Goal: Find specific page/section: Find specific page/section

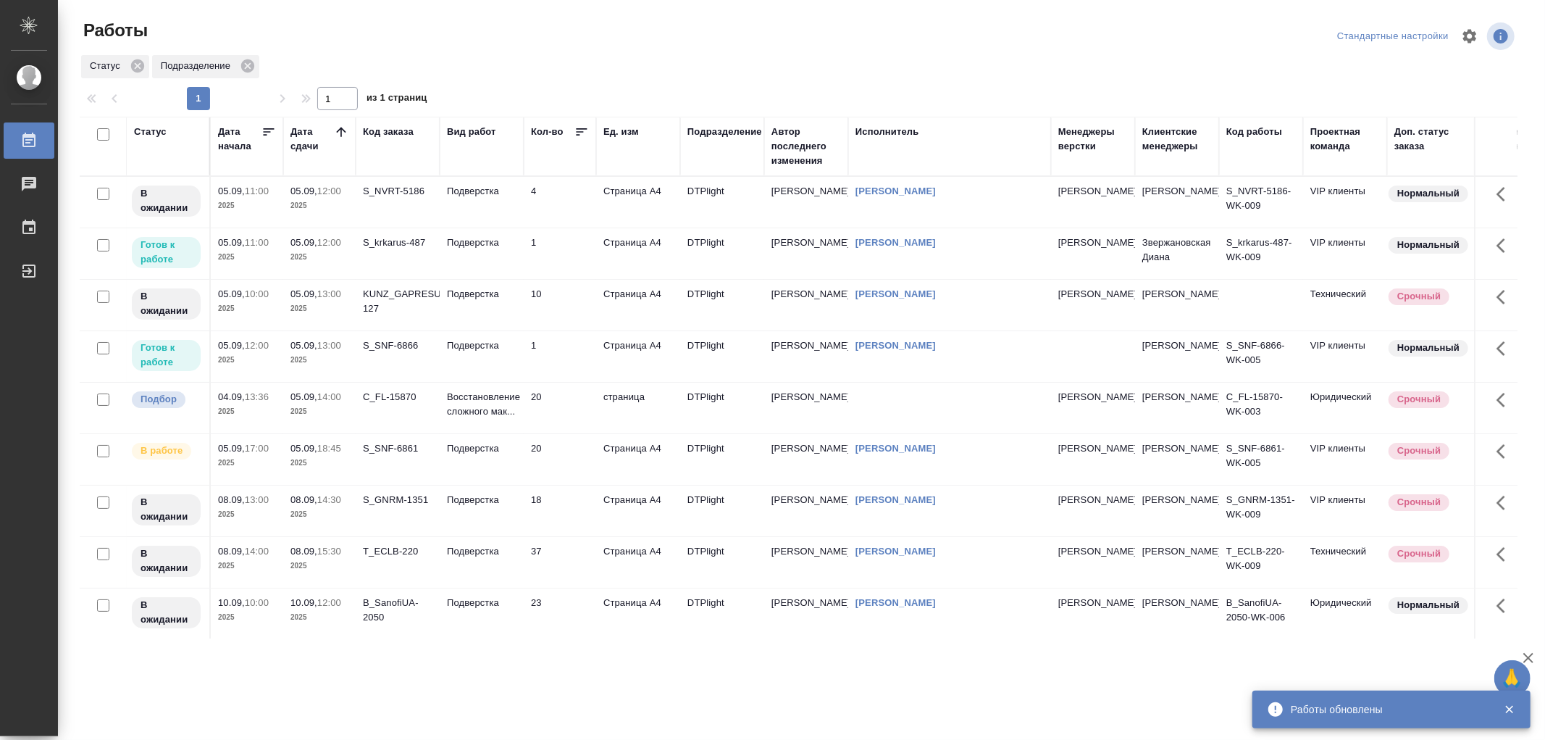
click at [507, 254] on td "Подверстка" at bounding box center [482, 253] width 84 height 51
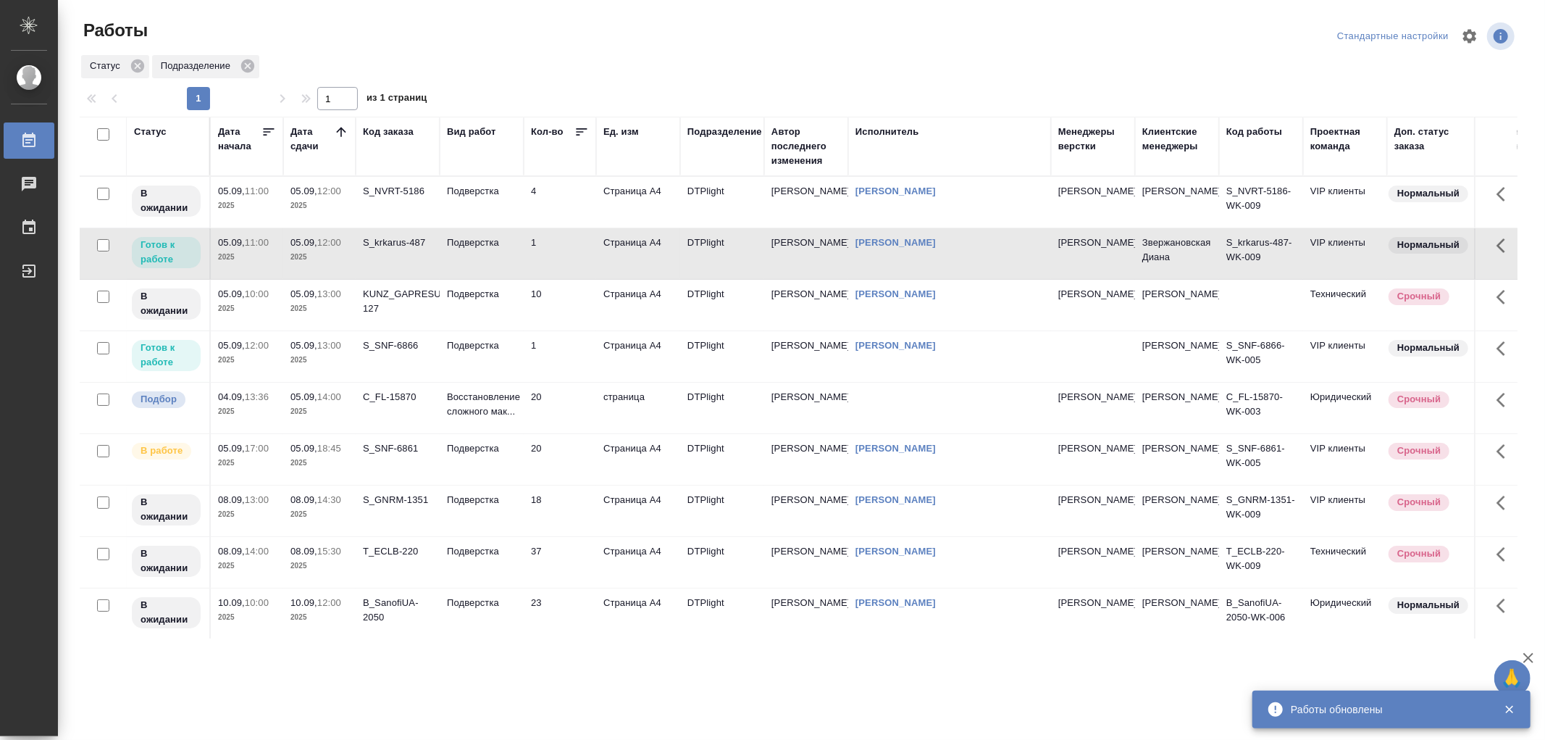
click at [507, 254] on td "Подверстка" at bounding box center [482, 253] width 84 height 51
click at [488, 361] on td "Подверстка" at bounding box center [482, 356] width 84 height 51
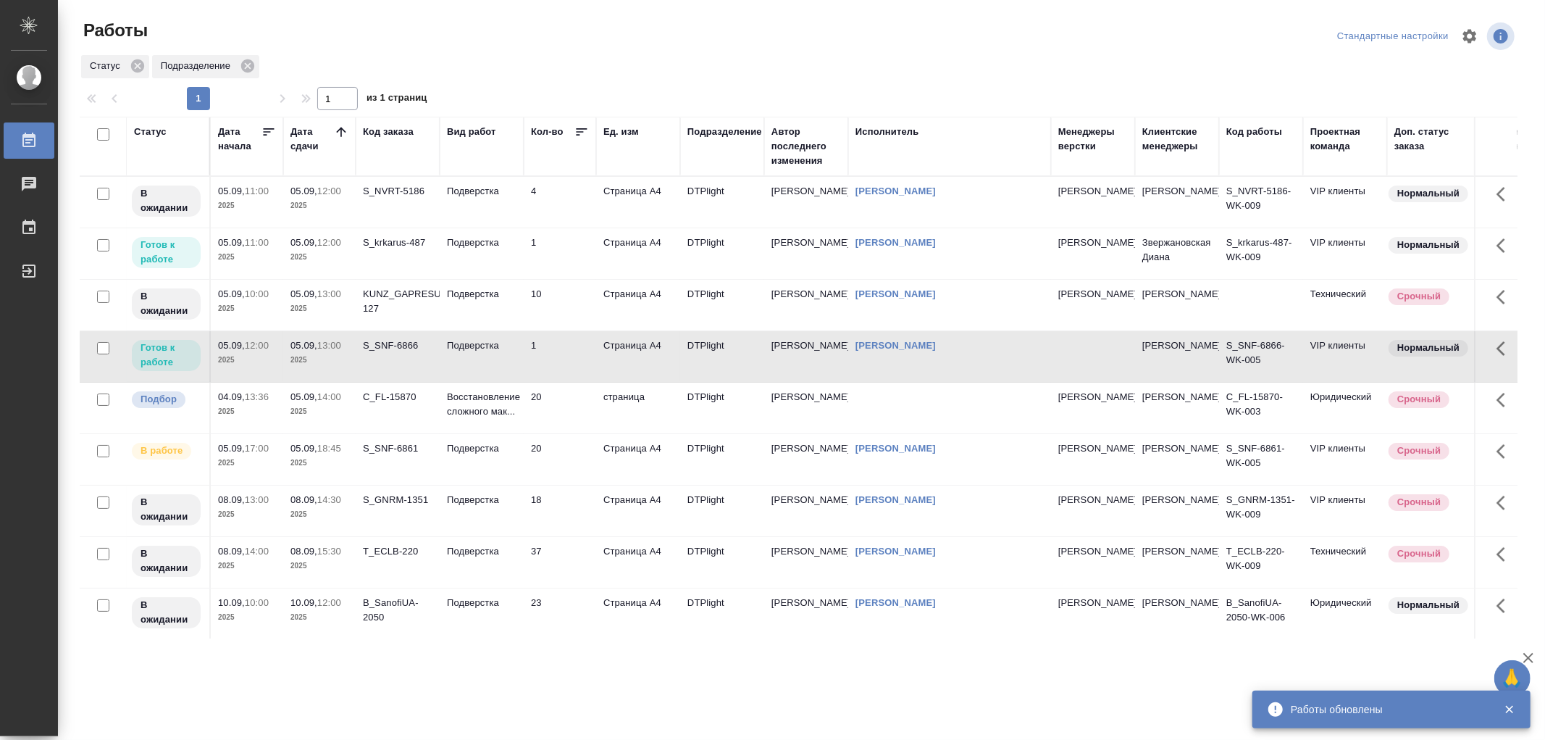
click at [488, 361] on td "Подверстка" at bounding box center [482, 356] width 84 height 51
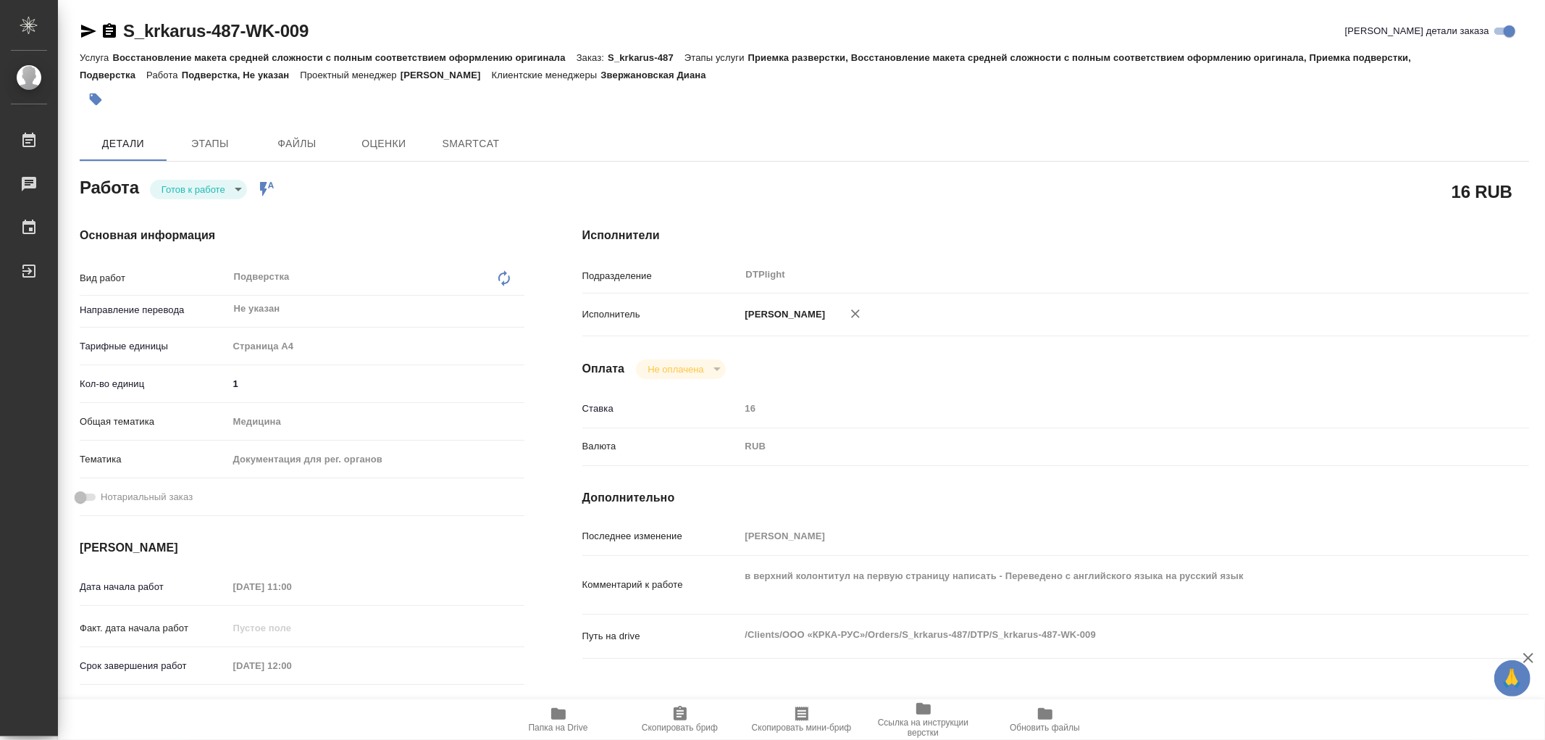
type textarea "x"
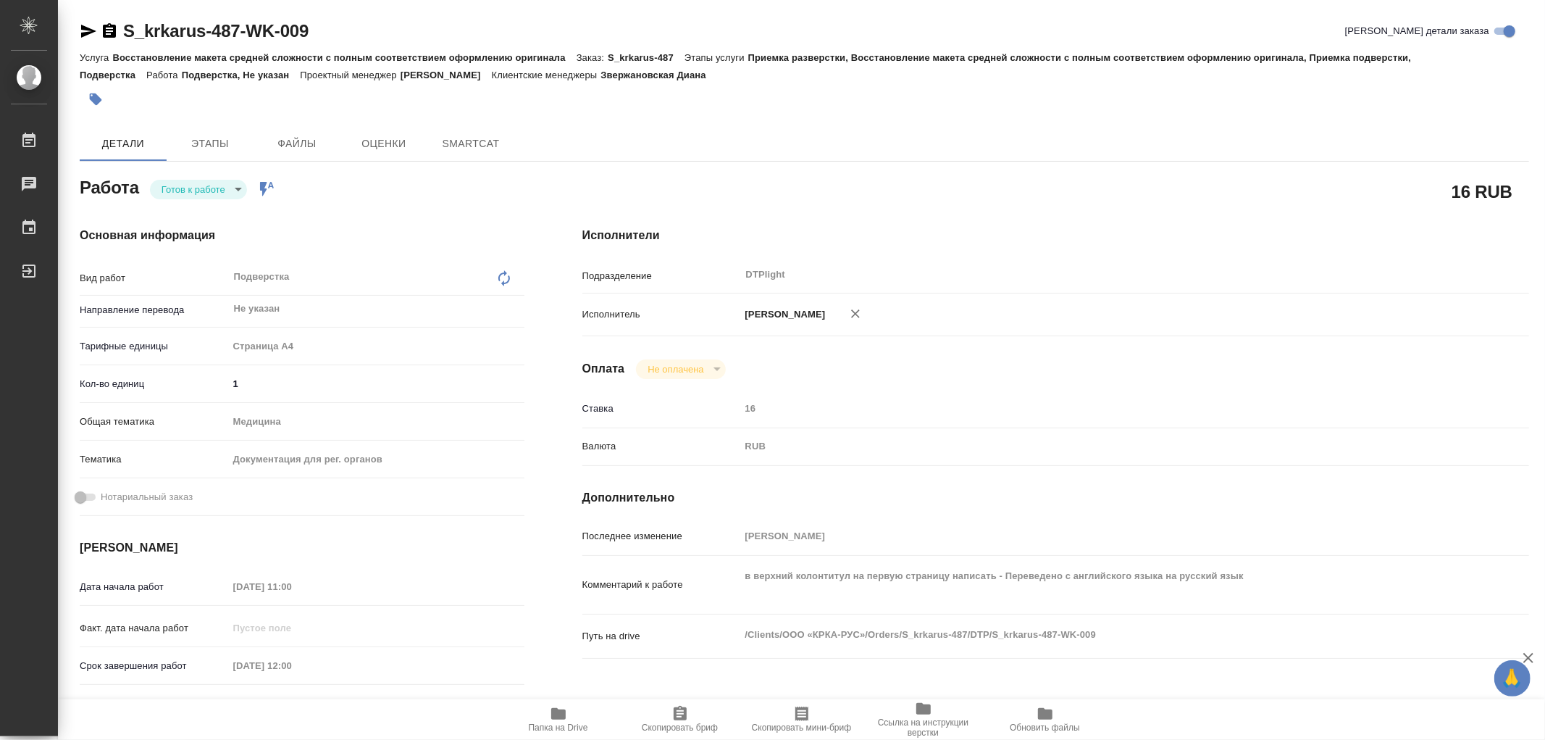
type textarea "x"
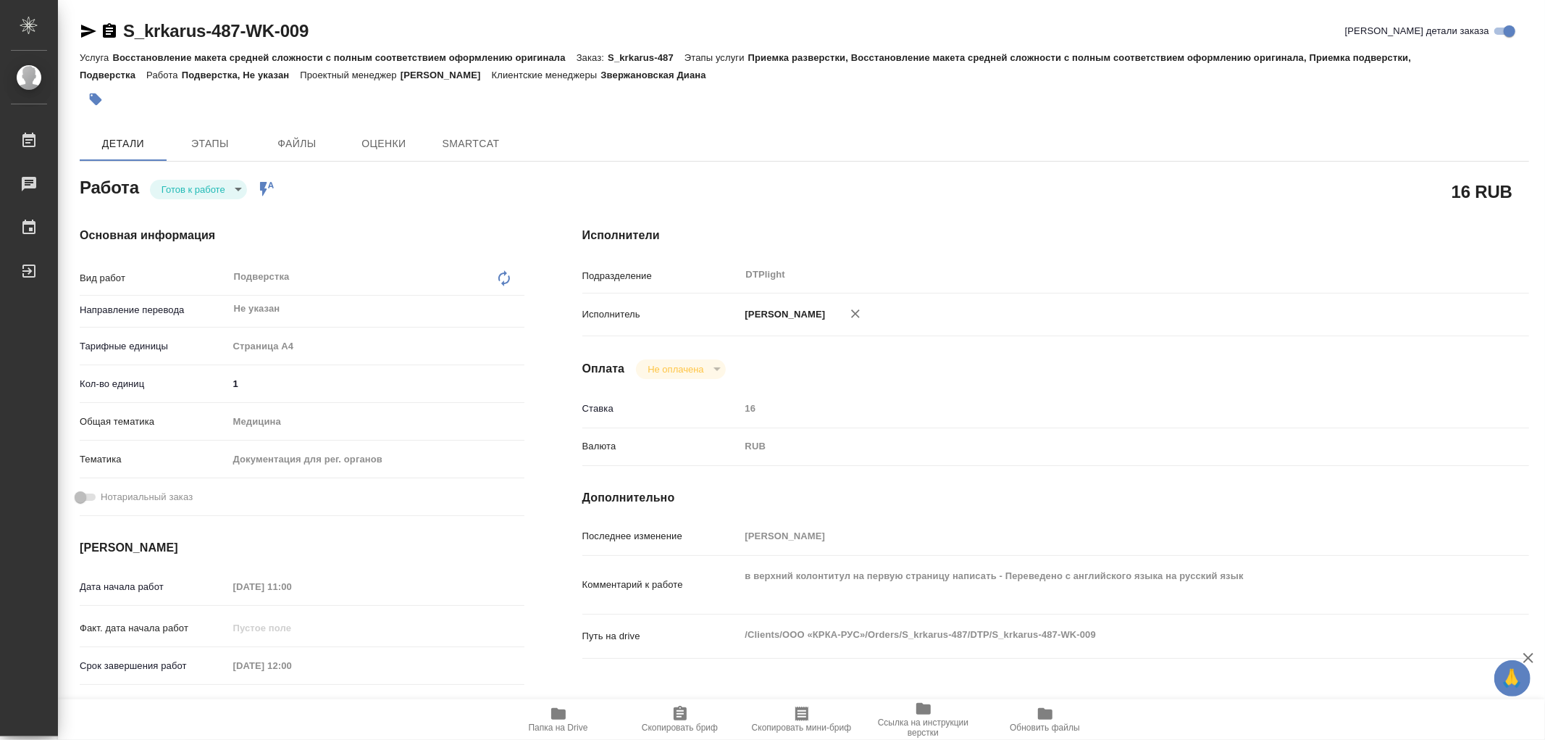
type textarea "x"
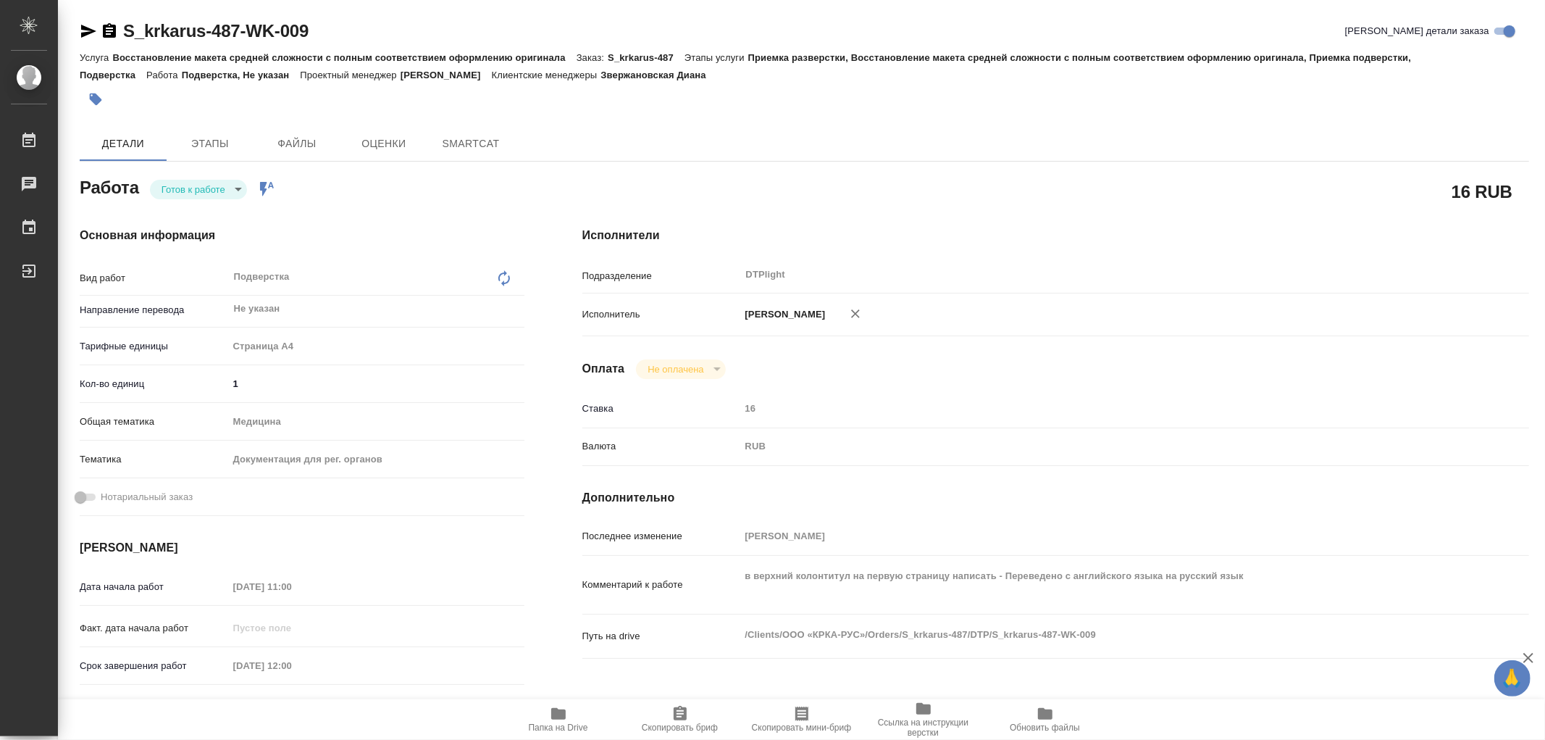
type textarea "x"
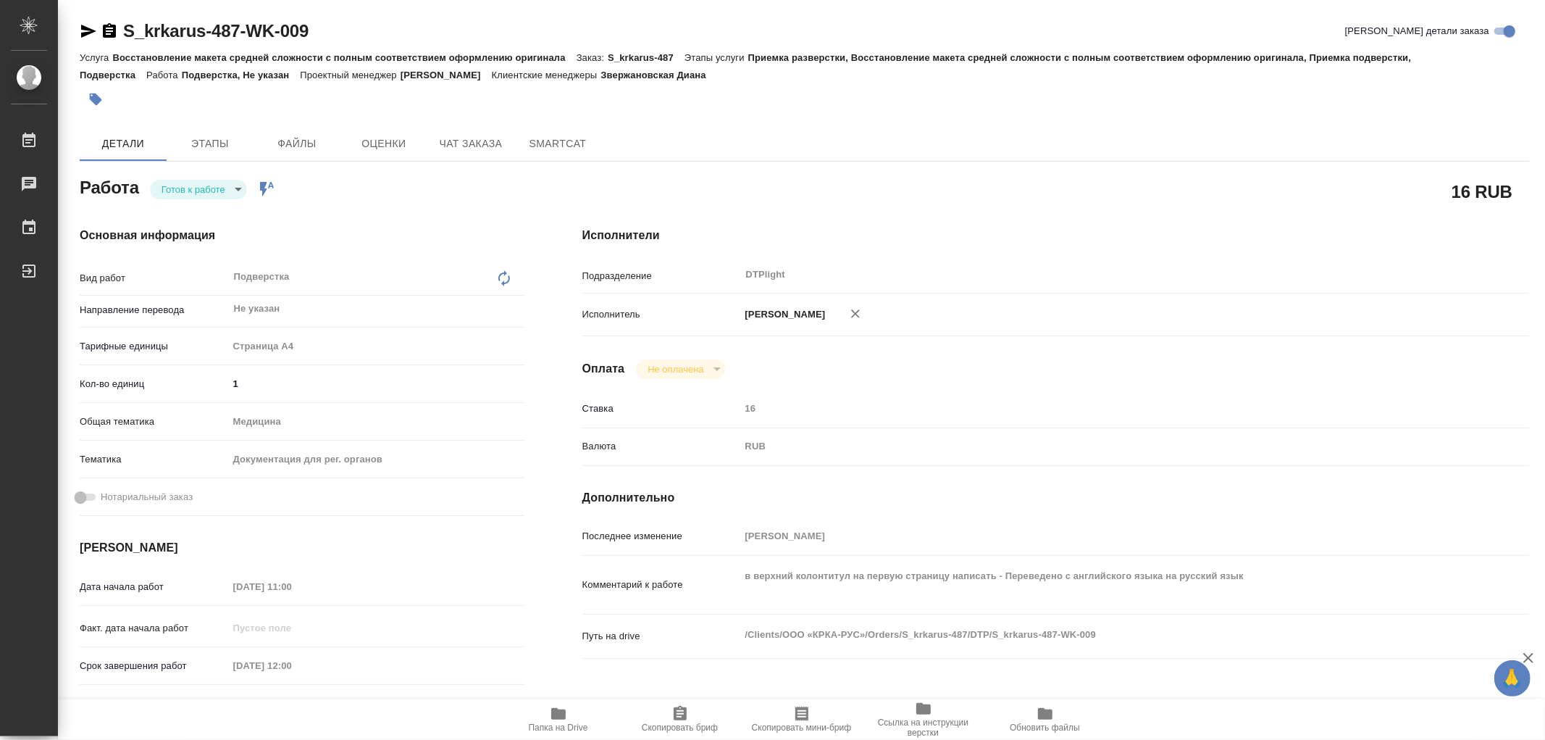
type textarea "x"
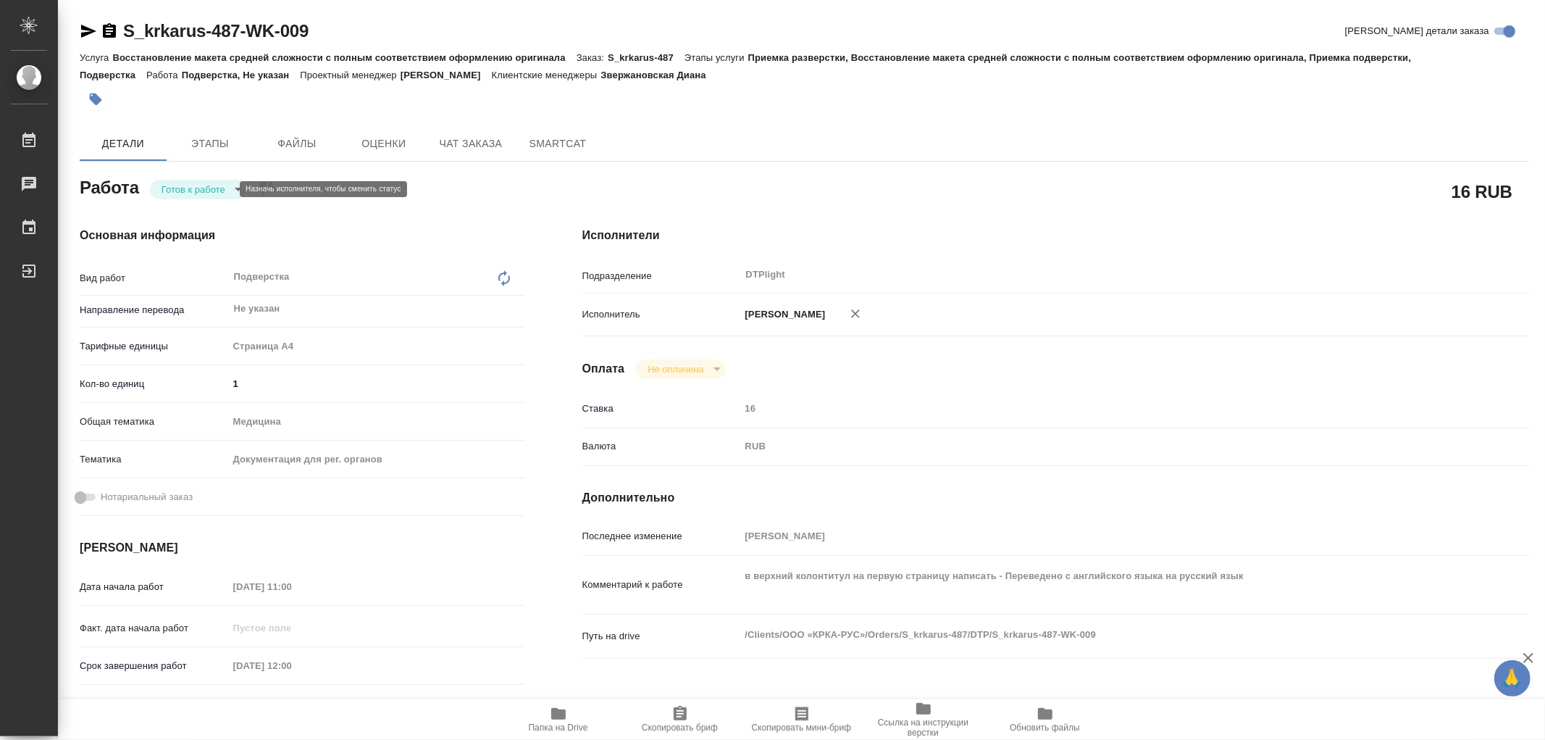
type textarea "x"
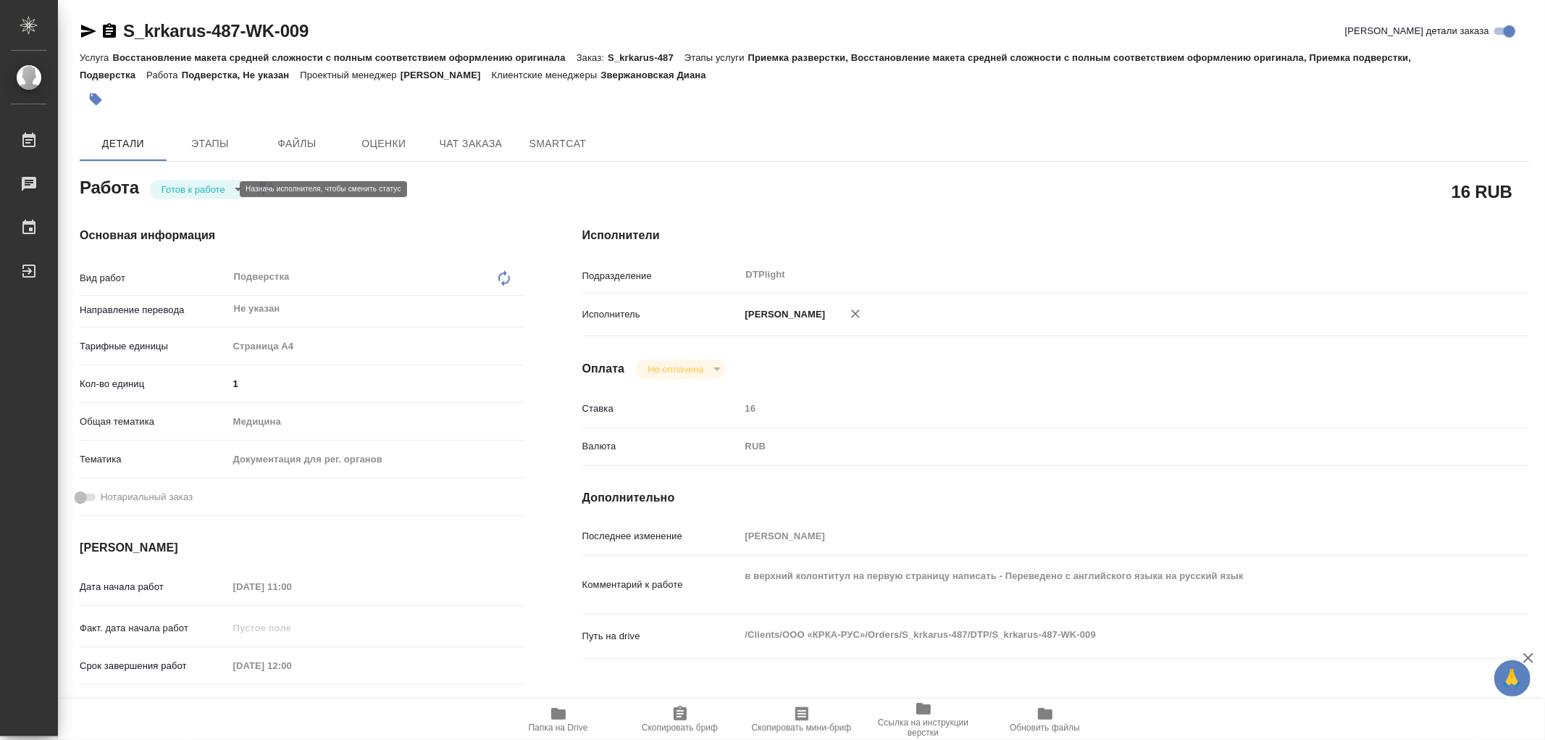
click at [185, 185] on body "🙏 .cls-1 fill:#fff; AWATERA Работы Чаты График Выйти S_krkarus-487-WK-009 Кратк…" at bounding box center [772, 370] width 1545 height 740
click at [185, 185] on button "В работе" at bounding box center [186, 189] width 48 height 16
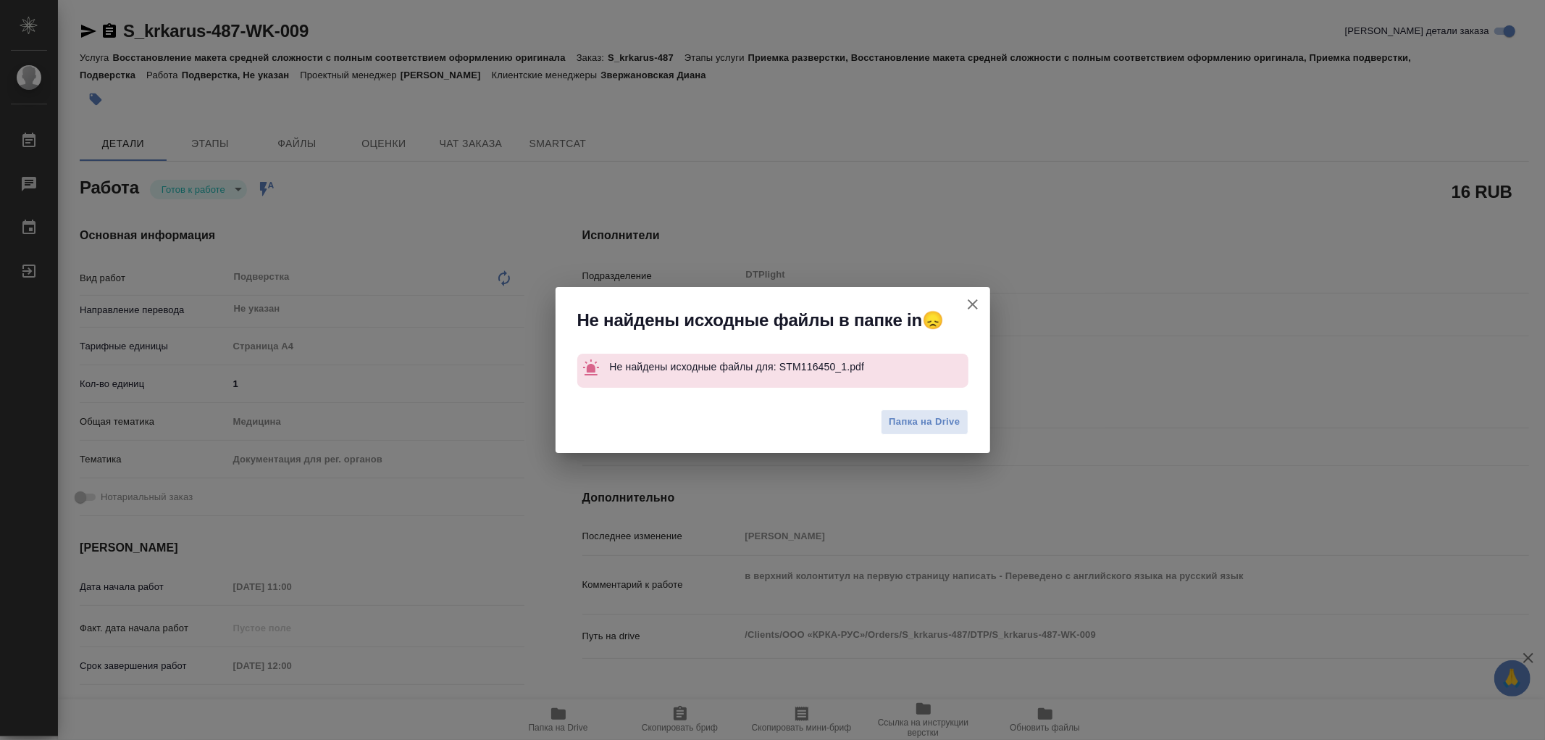
type textarea "x"
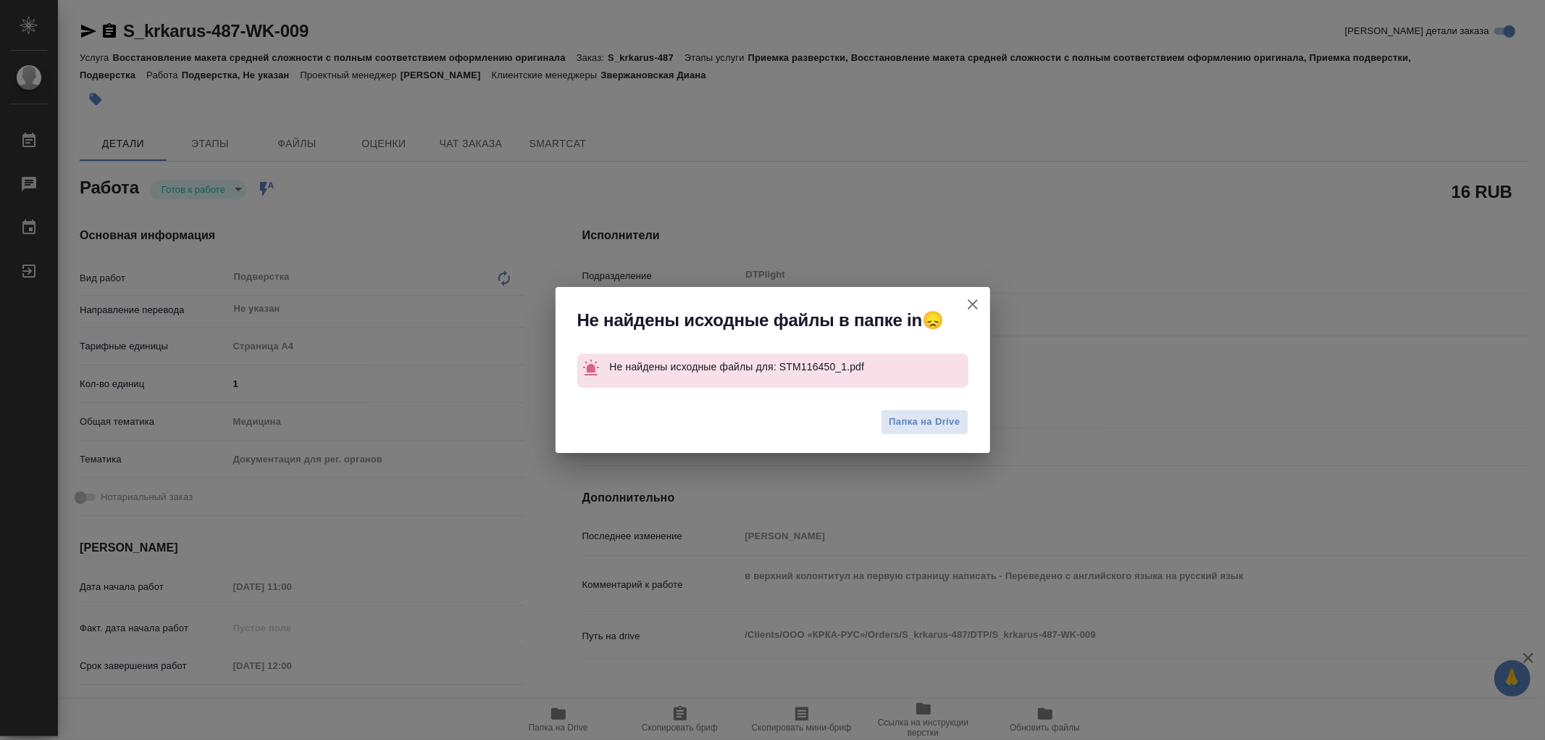
type textarea "x"
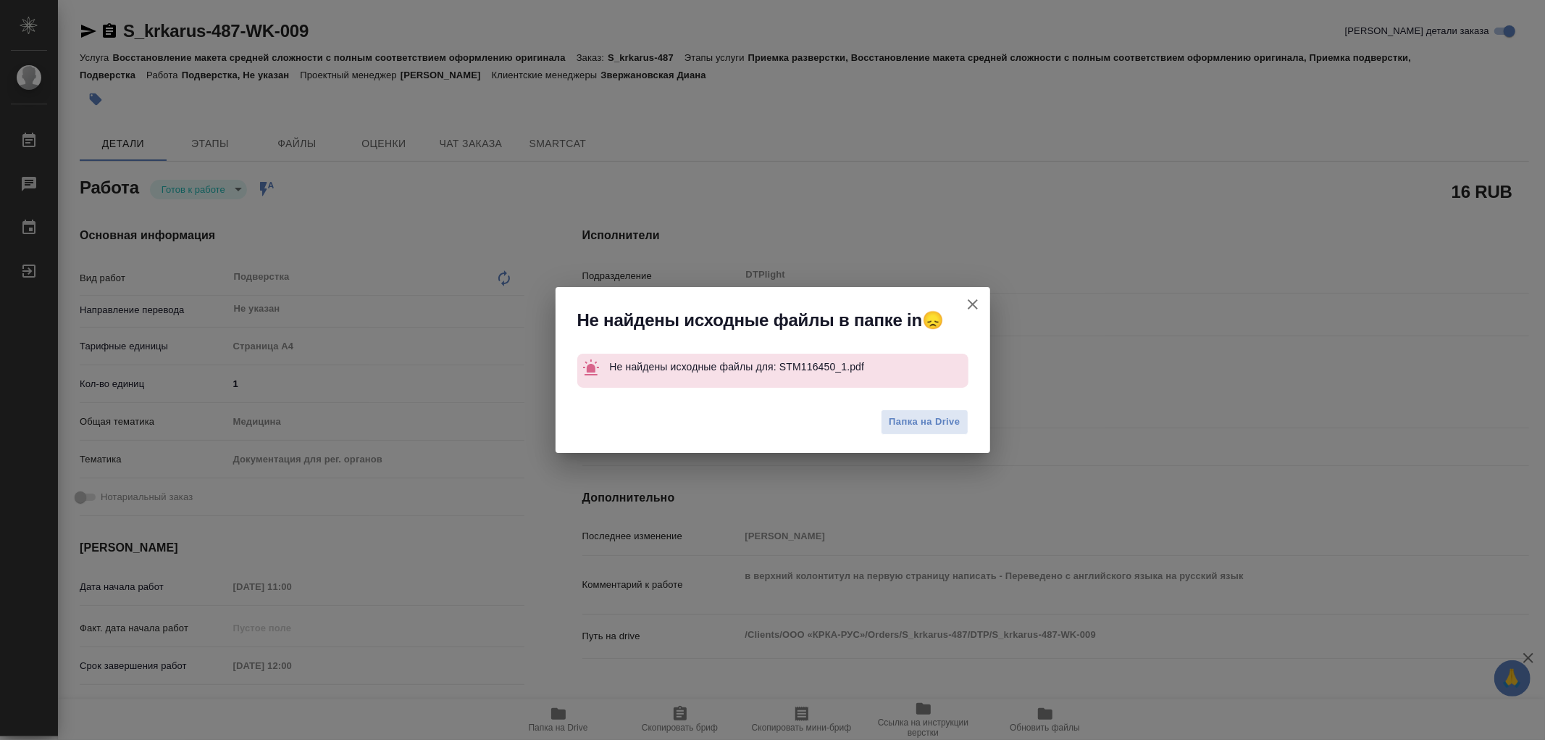
click at [973, 306] on icon "button" at bounding box center [972, 304] width 17 height 17
type textarea "x"
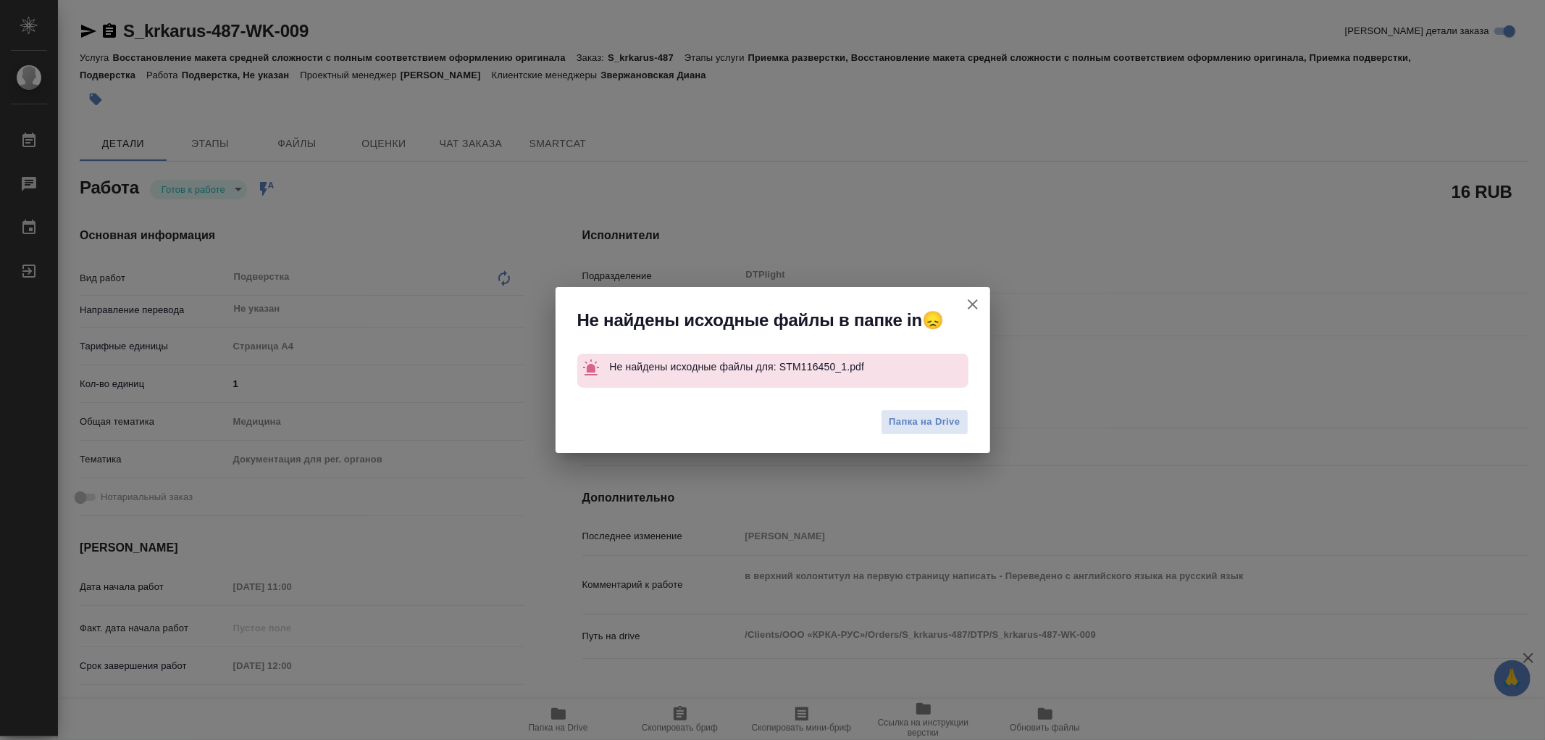
type textarea "x"
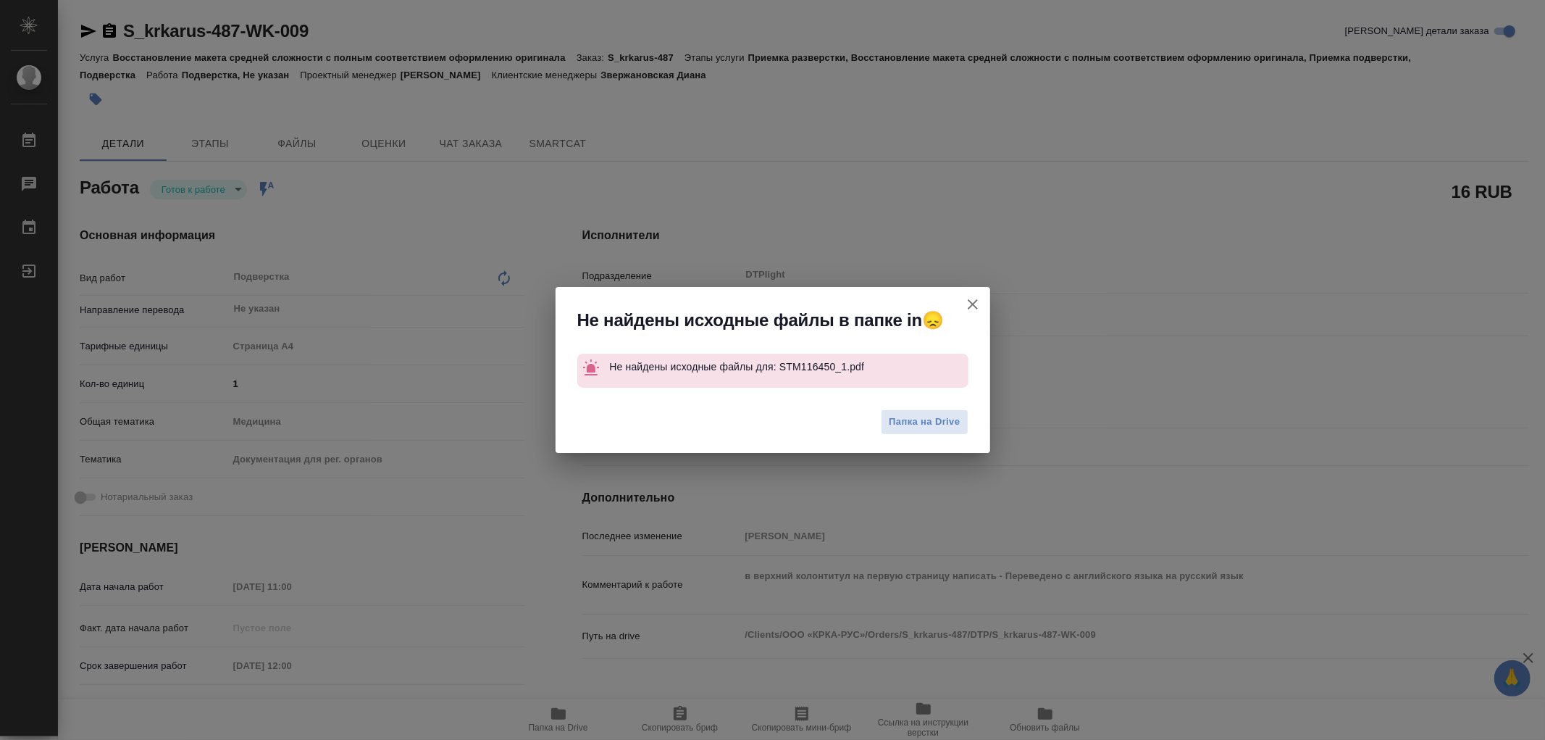
type textarea "x"
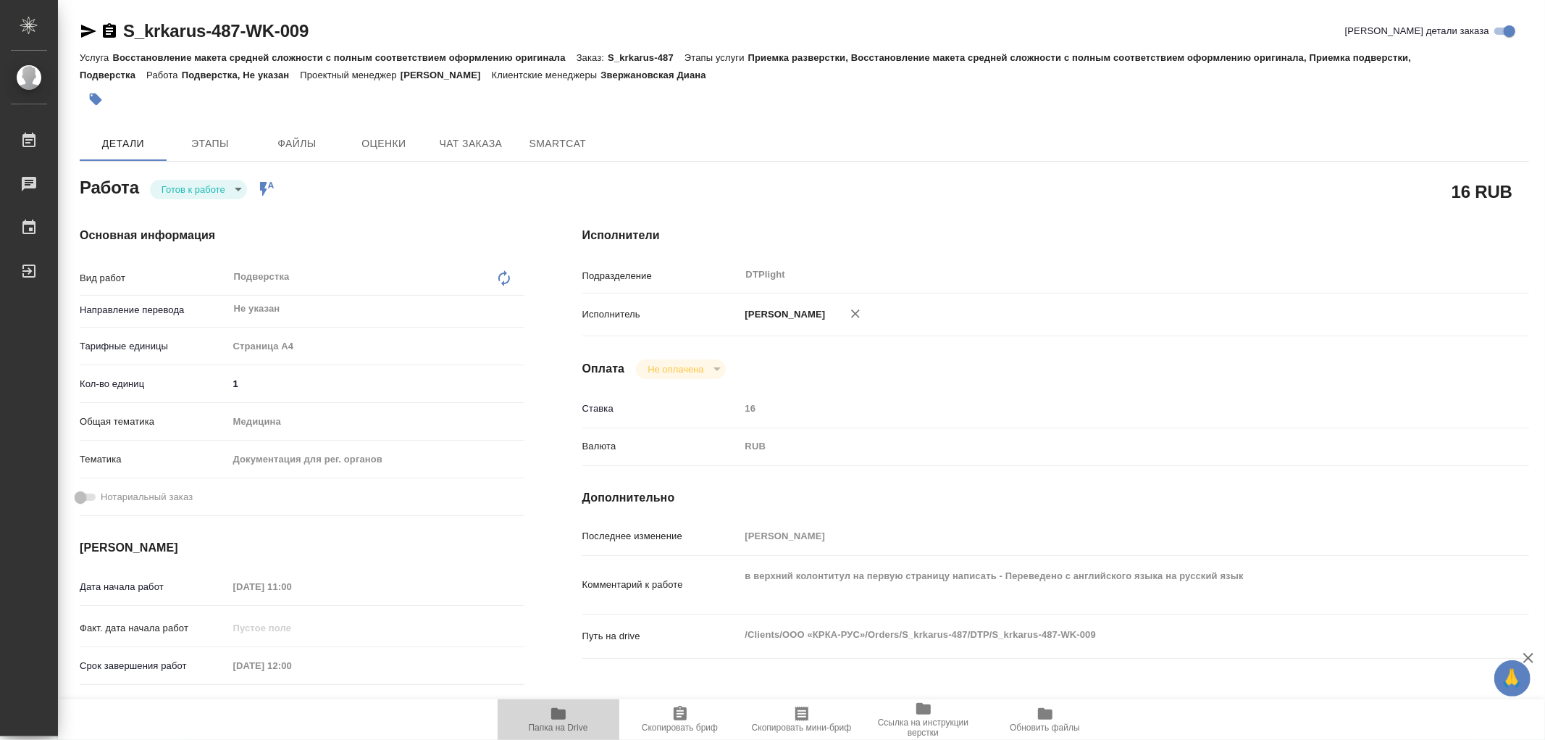
click at [564, 711] on icon "button" at bounding box center [558, 714] width 14 height 12
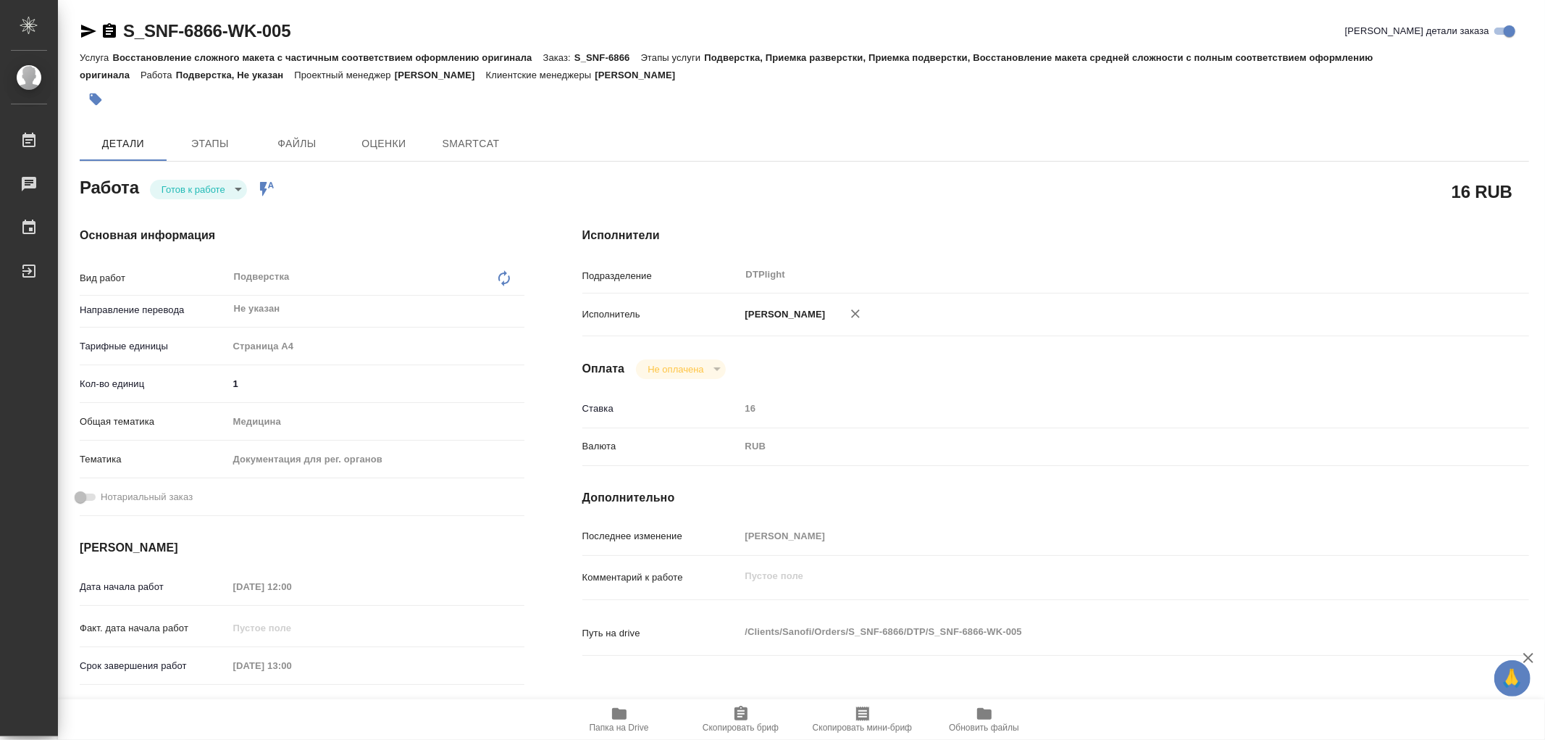
type textarea "x"
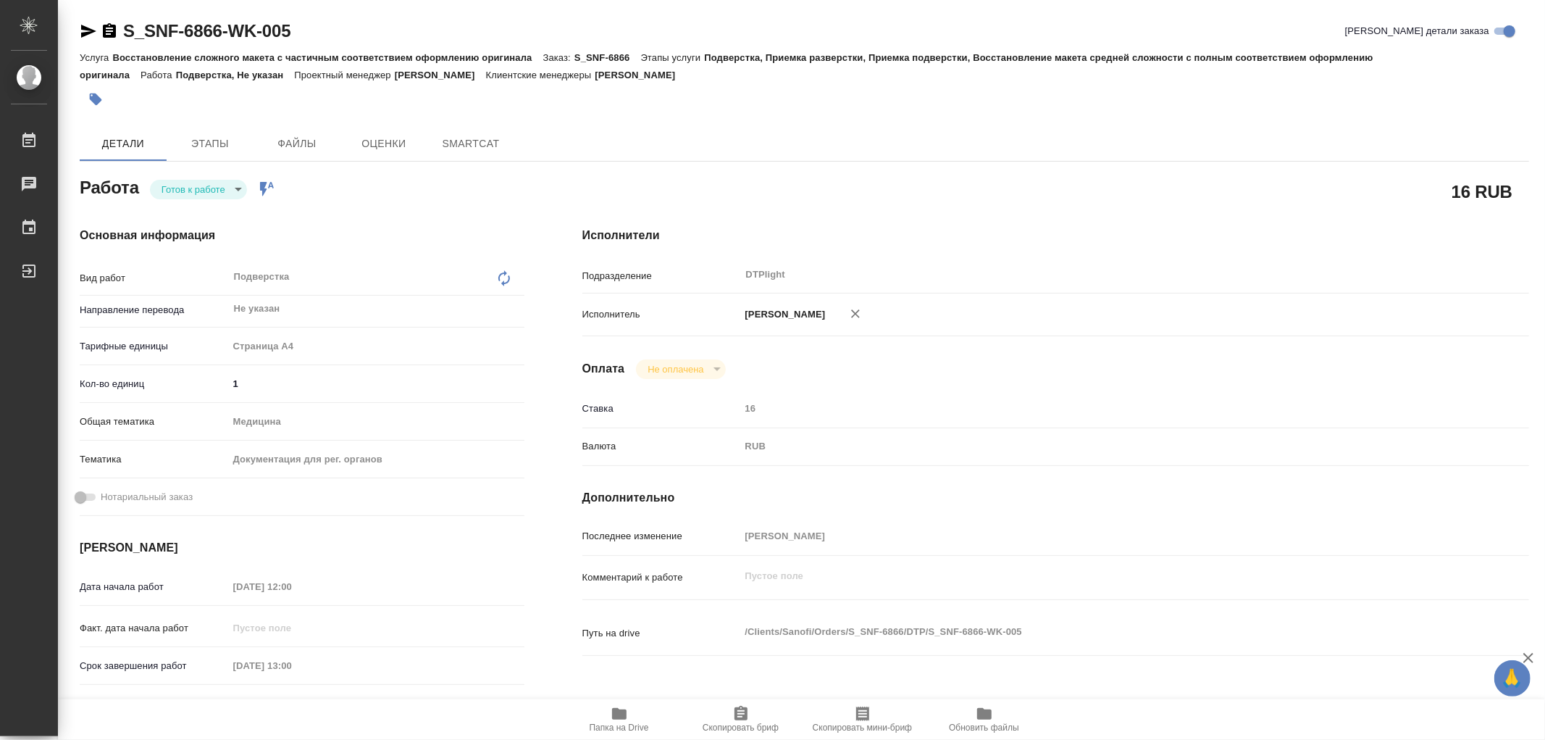
type textarea "x"
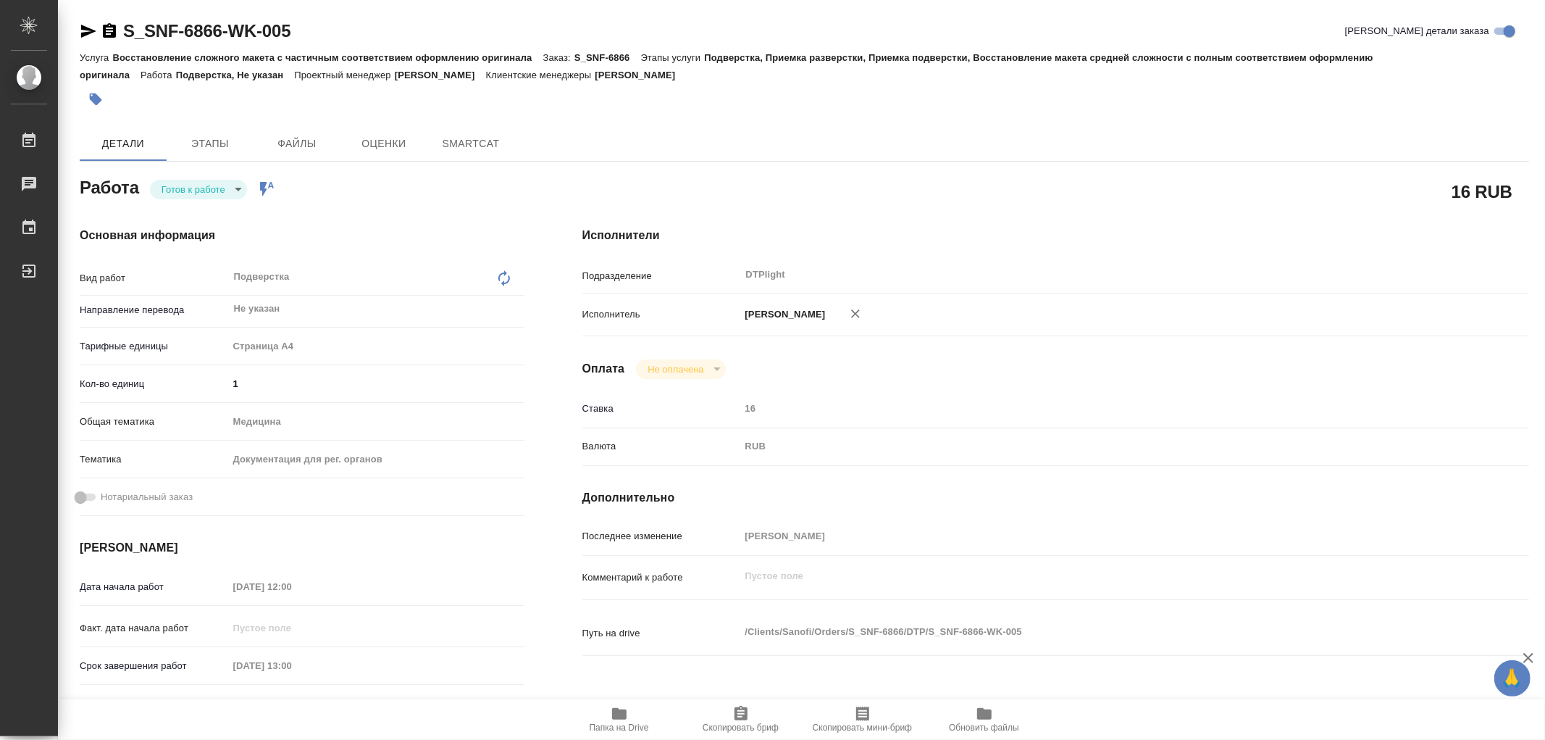
type textarea "x"
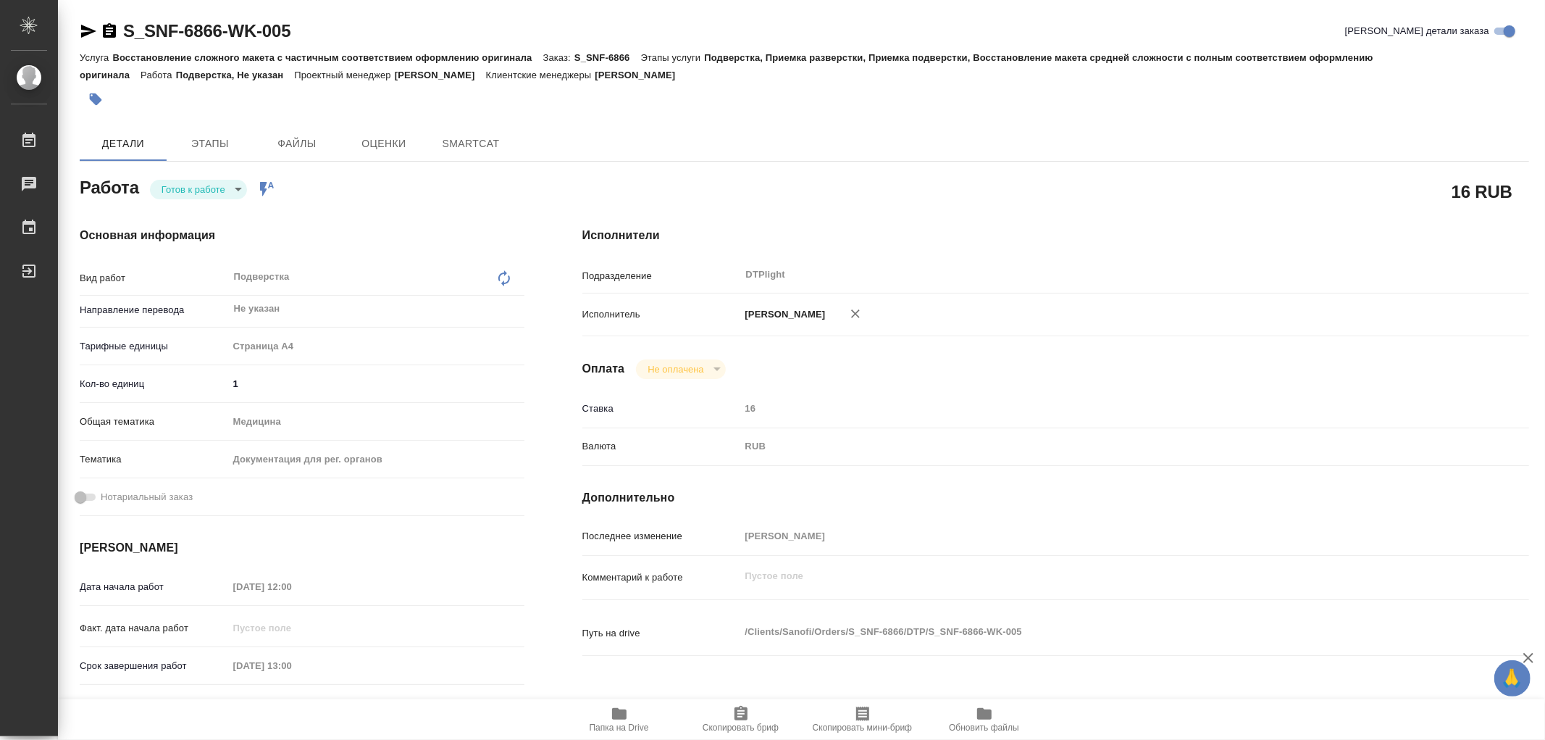
type textarea "x"
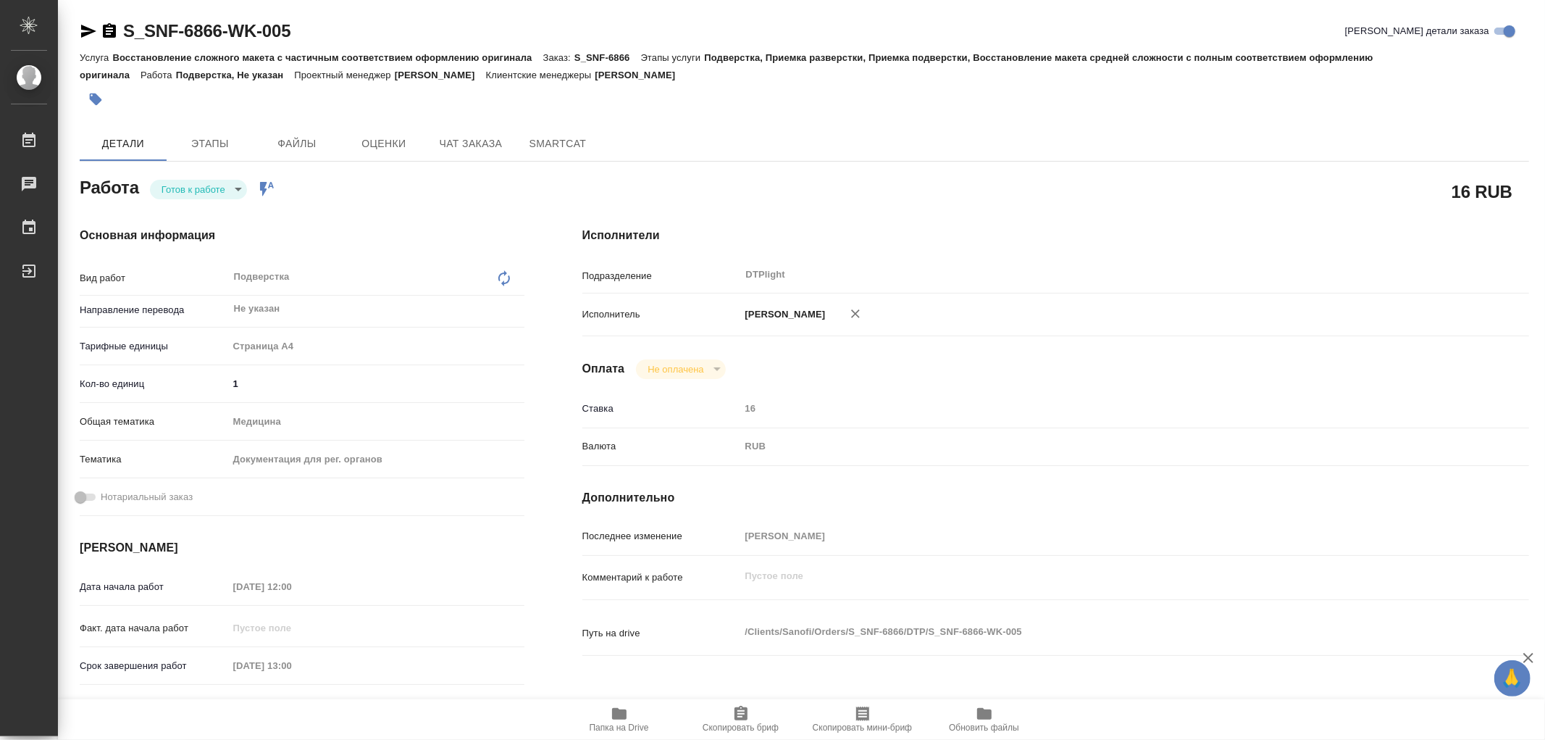
type textarea "x"
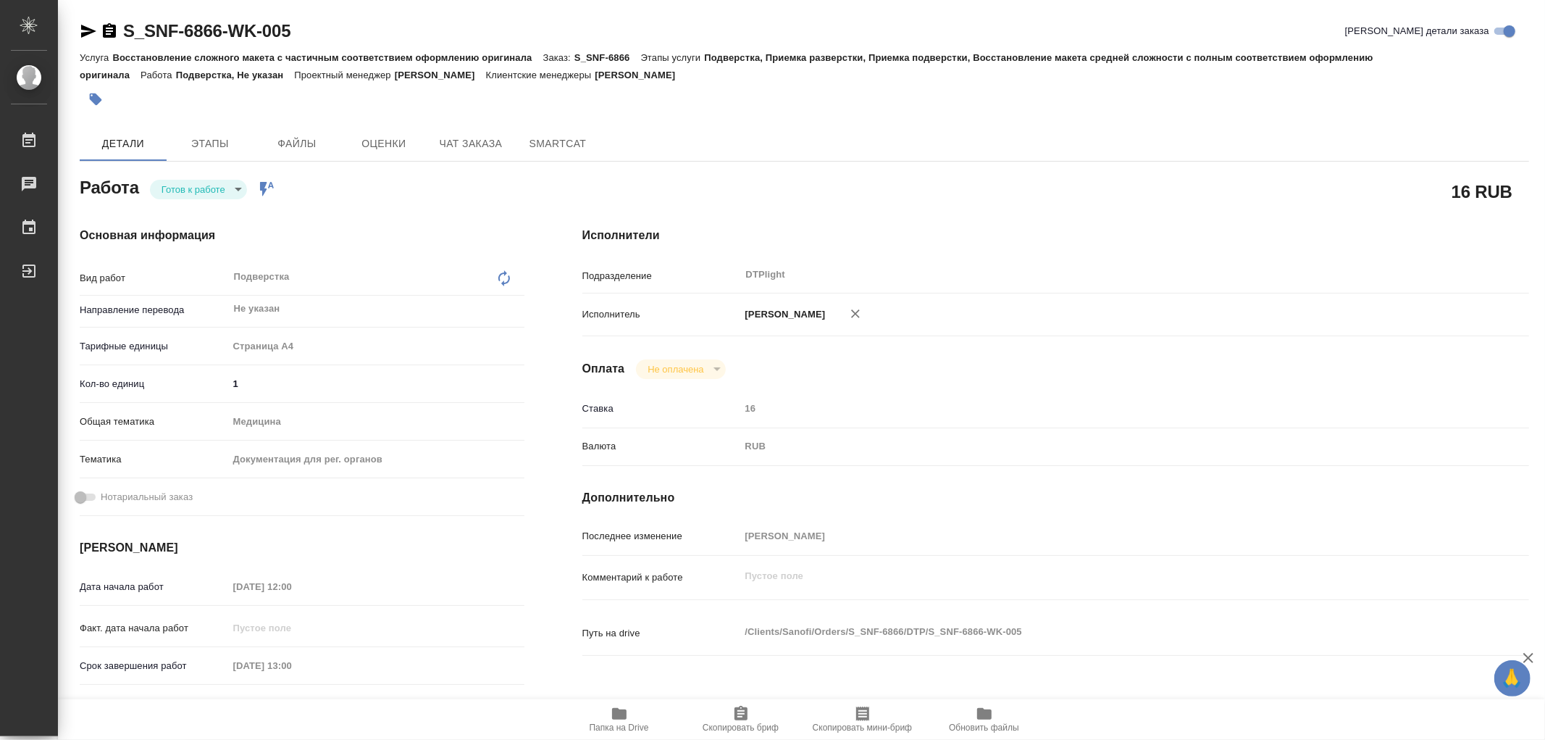
type textarea "x"
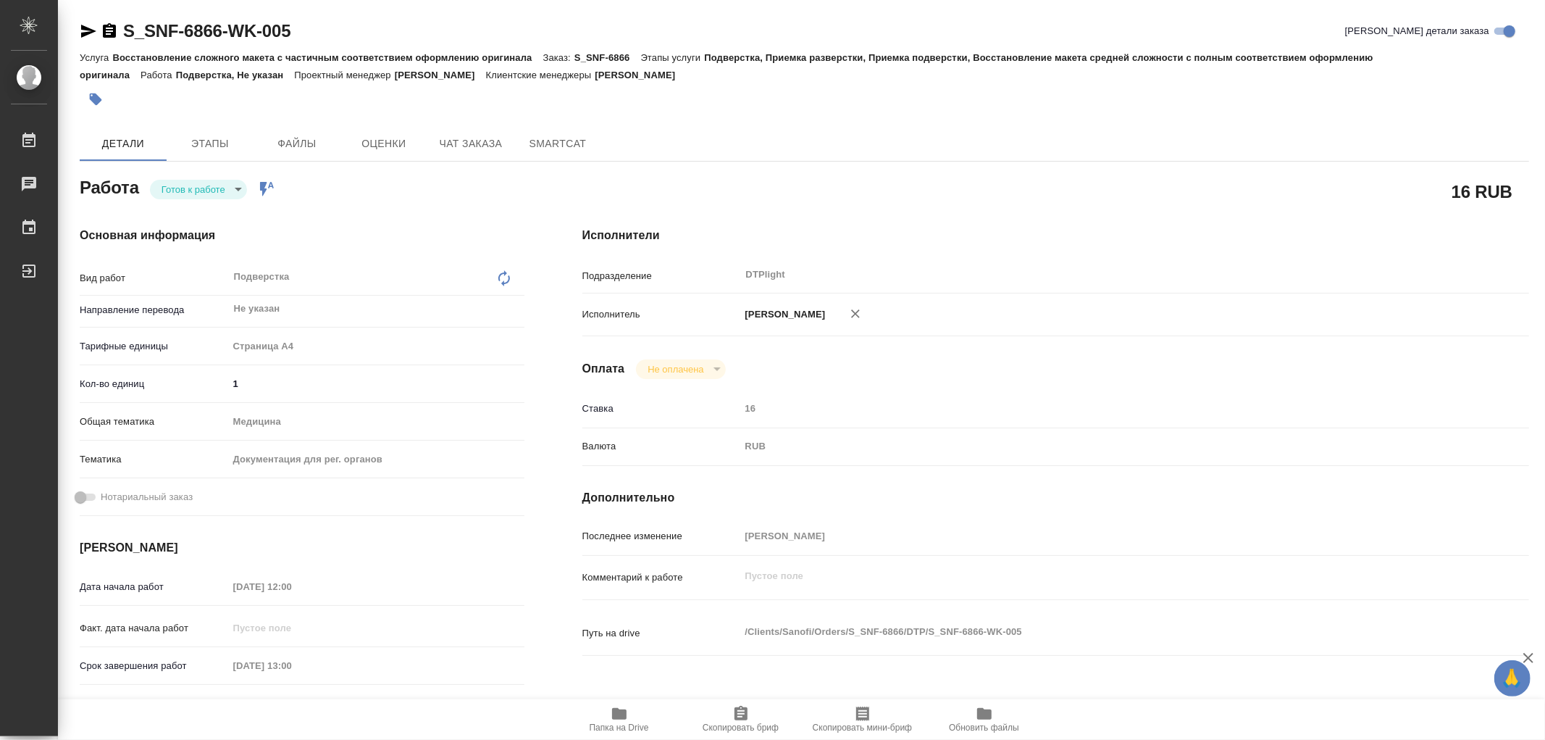
click at [619, 726] on span "Папка на Drive" at bounding box center [619, 727] width 59 height 10
click at [192, 190] on body "🙏 .cls-1 fill:#fff; AWATERA Работы 0 Чаты График Выйти S_SNF-6866-WK-005 Кратко…" at bounding box center [772, 370] width 1545 height 740
click at [192, 190] on button "В работе" at bounding box center [186, 189] width 48 height 16
type textarea "x"
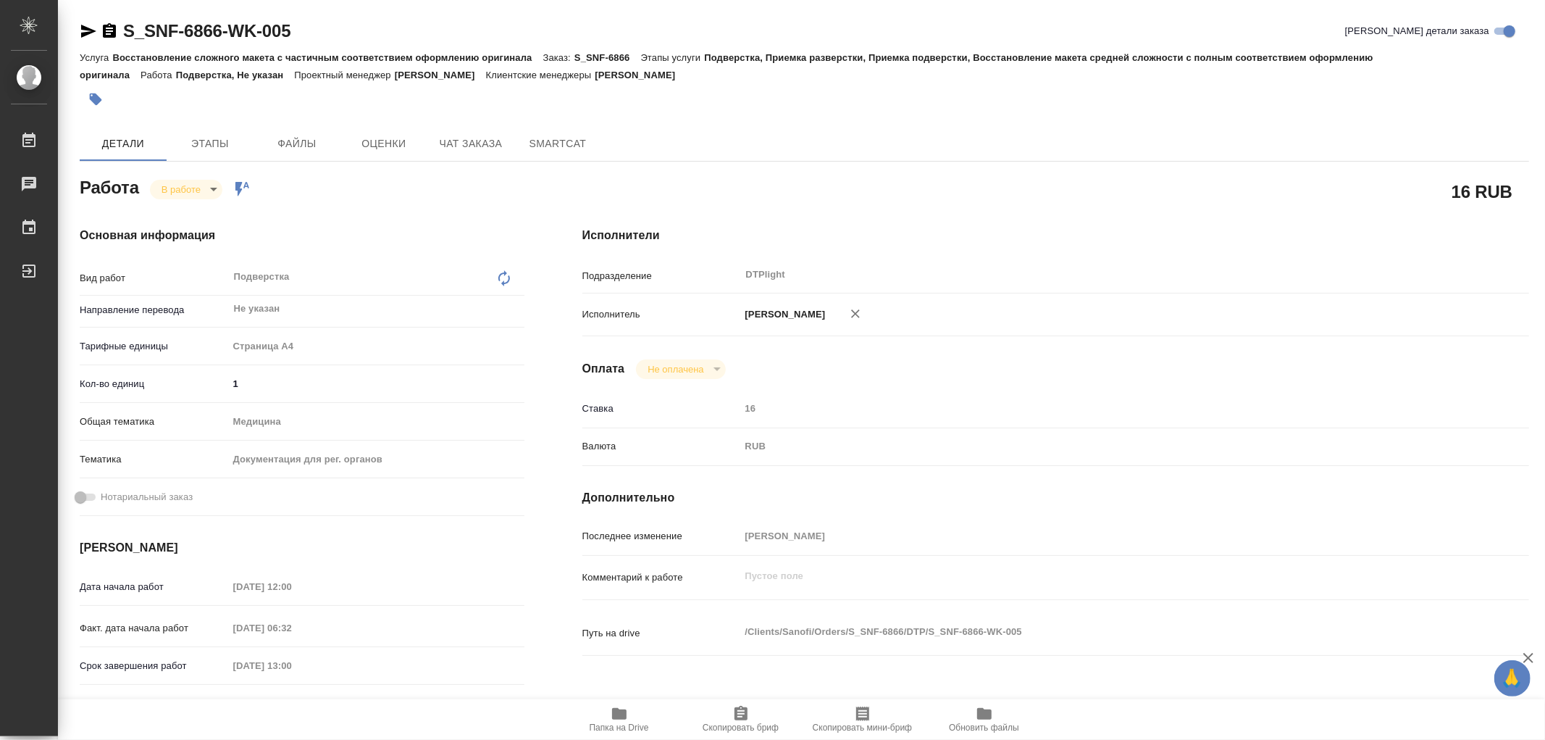
type textarea "x"
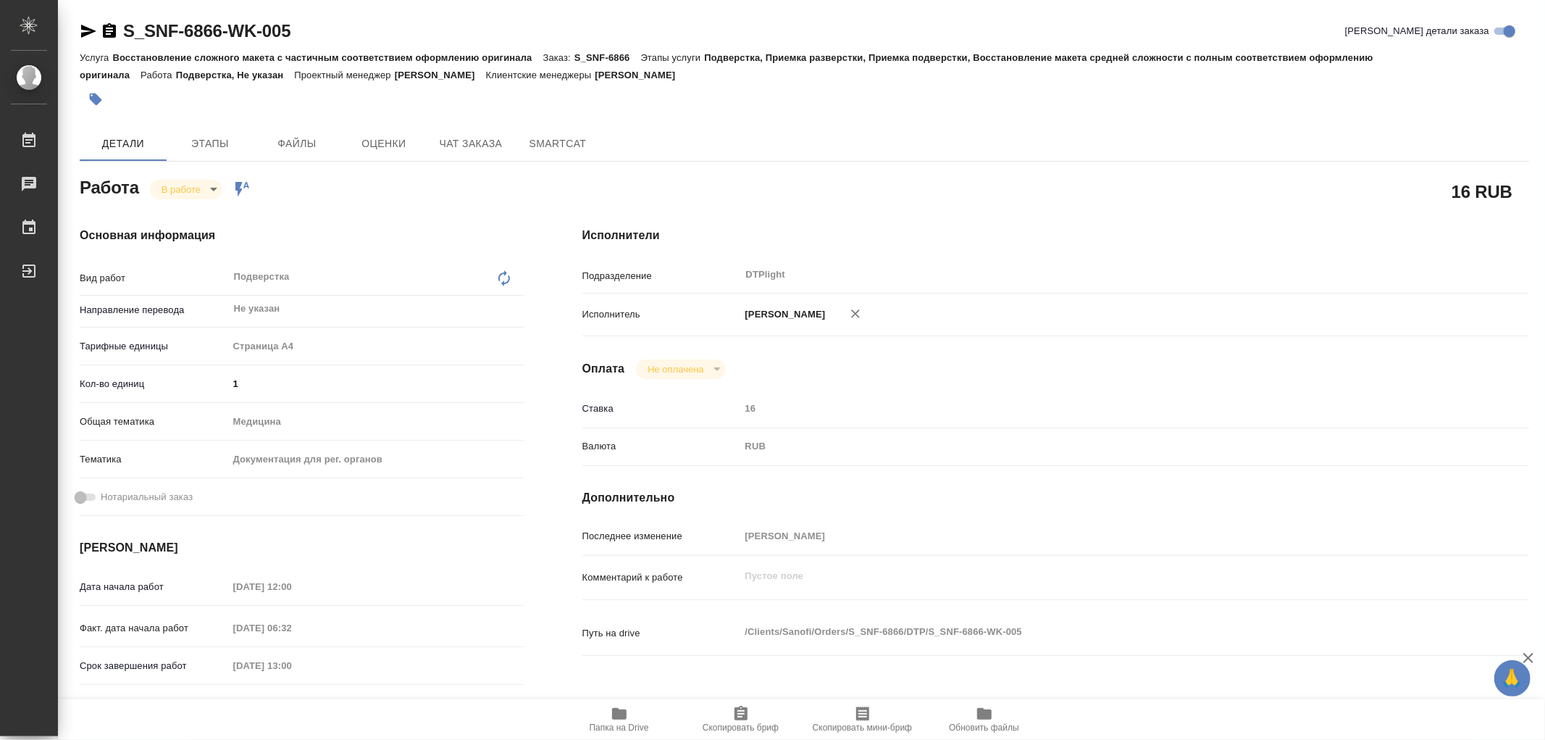
type textarea "x"
